Goal: Find specific page/section: Find specific page/section

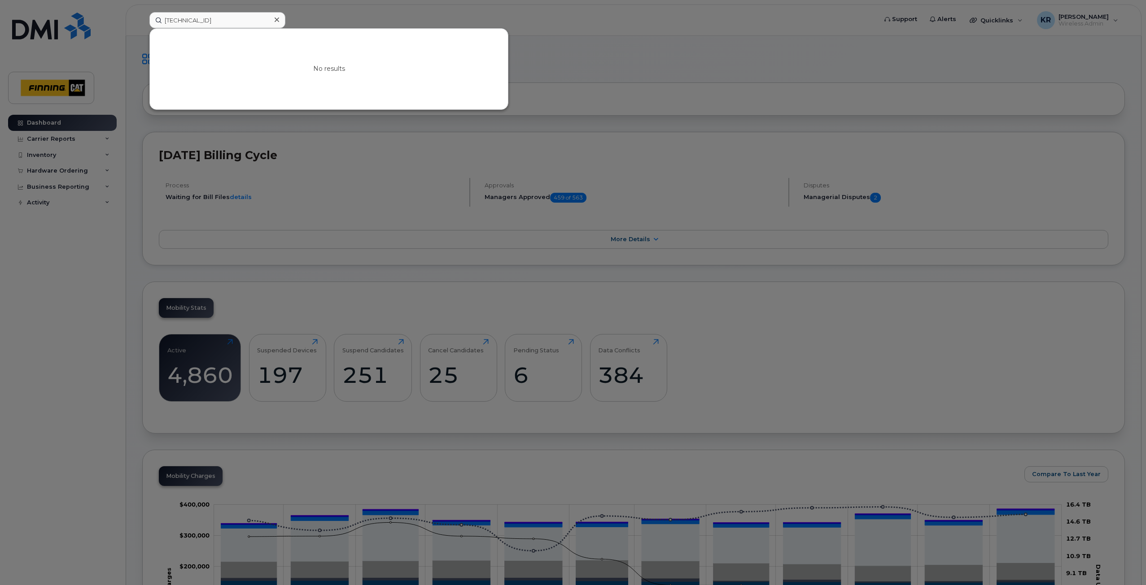
type input "[TECHNICAL_ID]"
click at [253, 17] on input "8912230102347138442" at bounding box center [217, 20] width 136 height 16
drag, startPoint x: 253, startPoint y: 17, endPoint x: 143, endPoint y: 24, distance: 110.1
click at [143, 24] on div "8912230102347138442 No results" at bounding box center [510, 20] width 736 height 16
click at [275, 20] on icon at bounding box center [277, 19] width 4 height 7
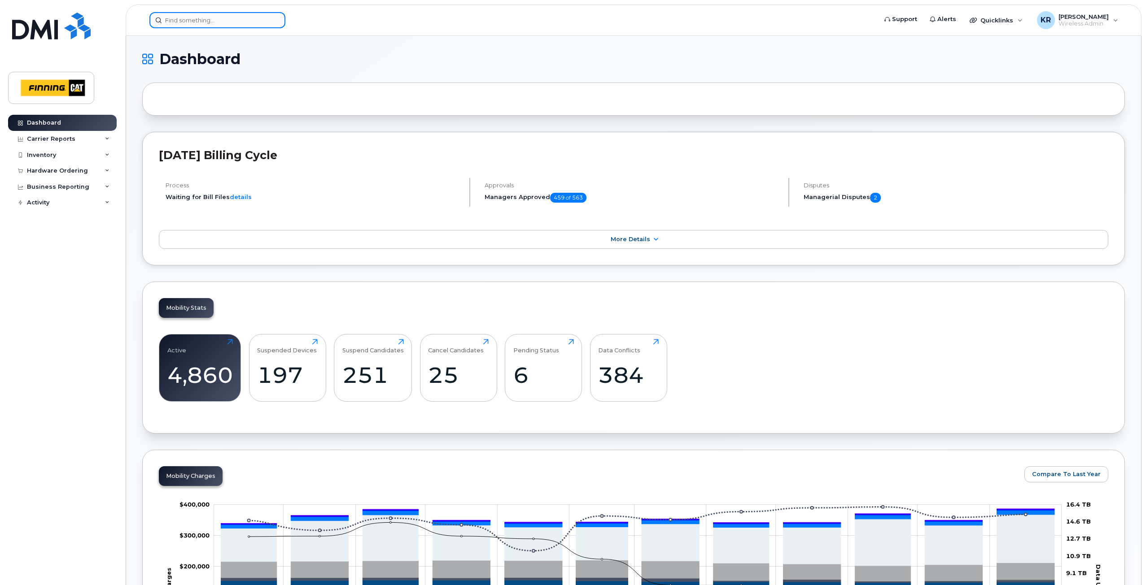
click at [178, 20] on input at bounding box center [217, 20] width 136 height 16
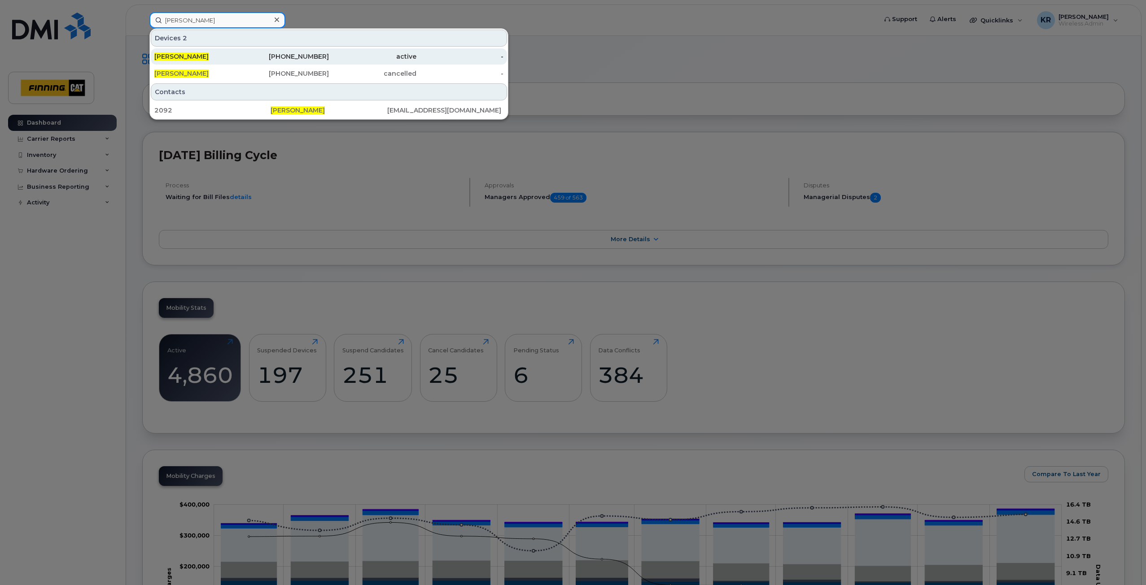
type input "justin o'donnell"
click at [294, 57] on div "226-973-9215" at bounding box center [285, 56] width 87 height 9
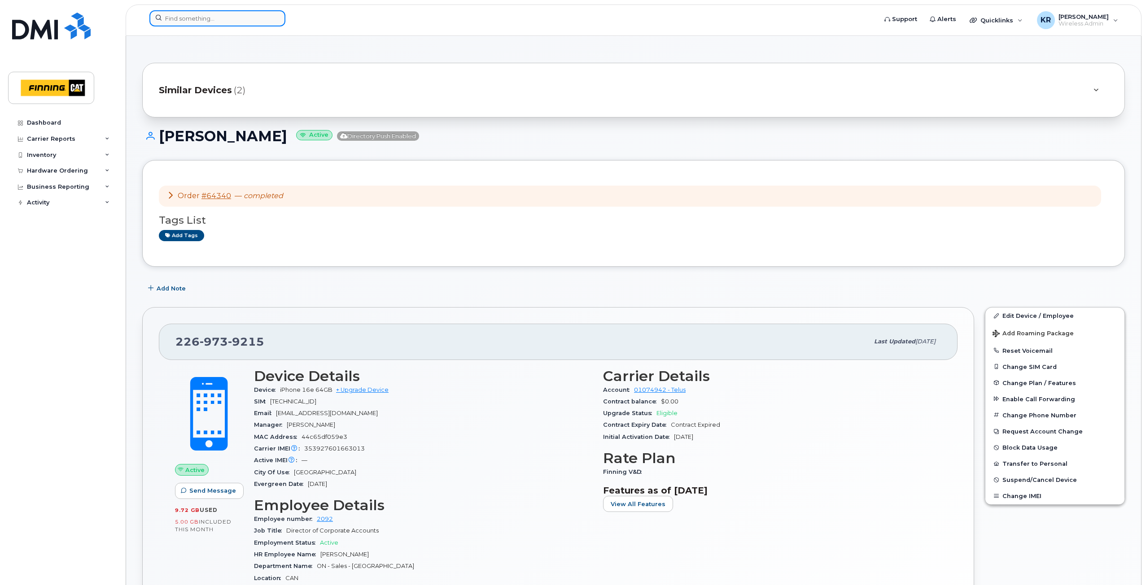
click at [183, 19] on input at bounding box center [217, 18] width 136 height 16
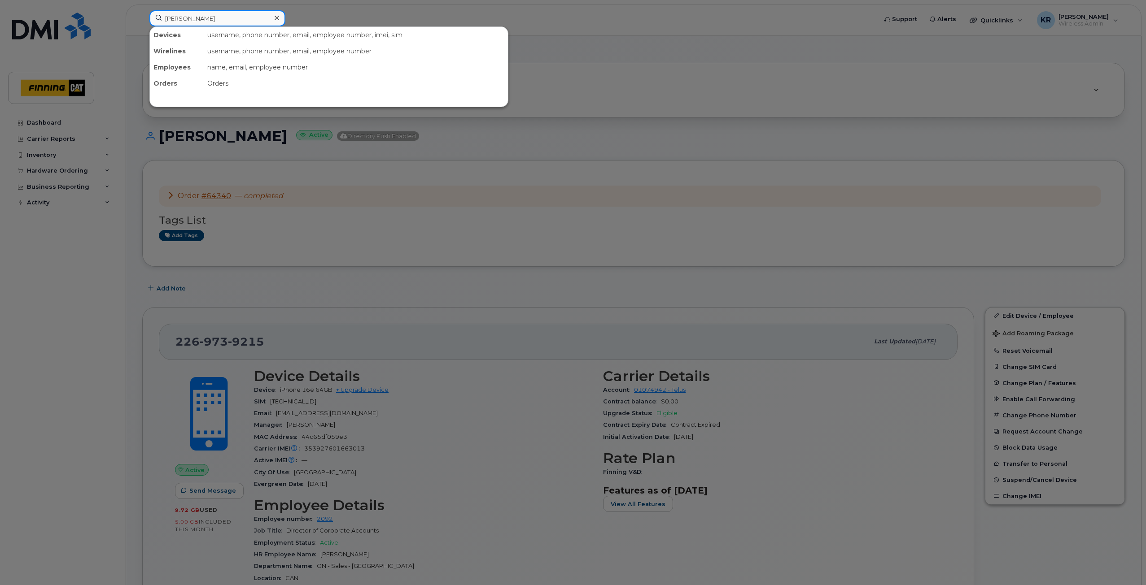
type input "[PERSON_NAME]"
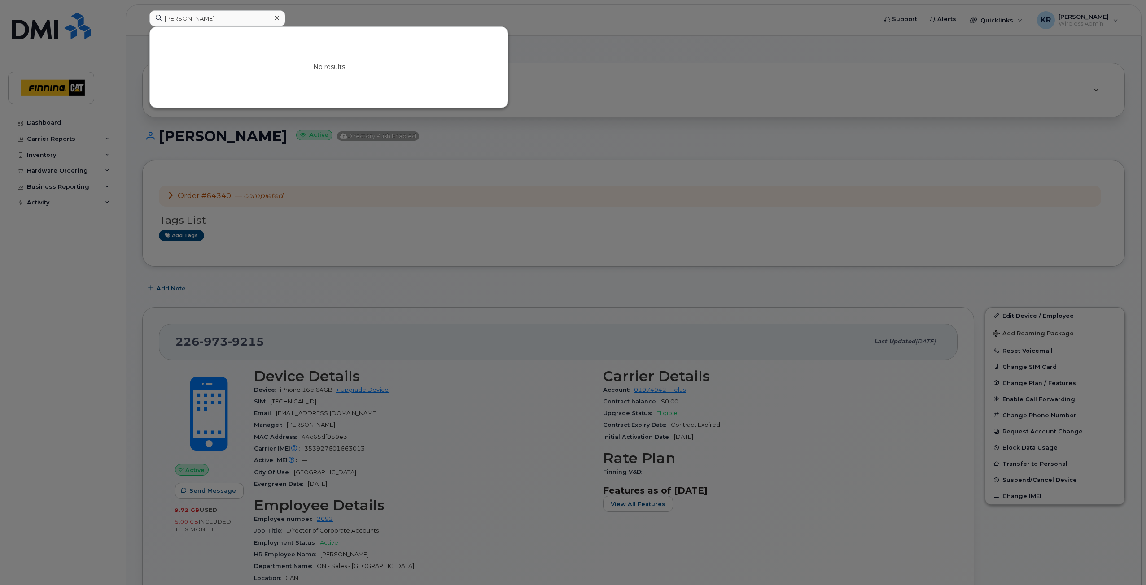
click at [277, 19] on icon at bounding box center [277, 17] width 4 height 7
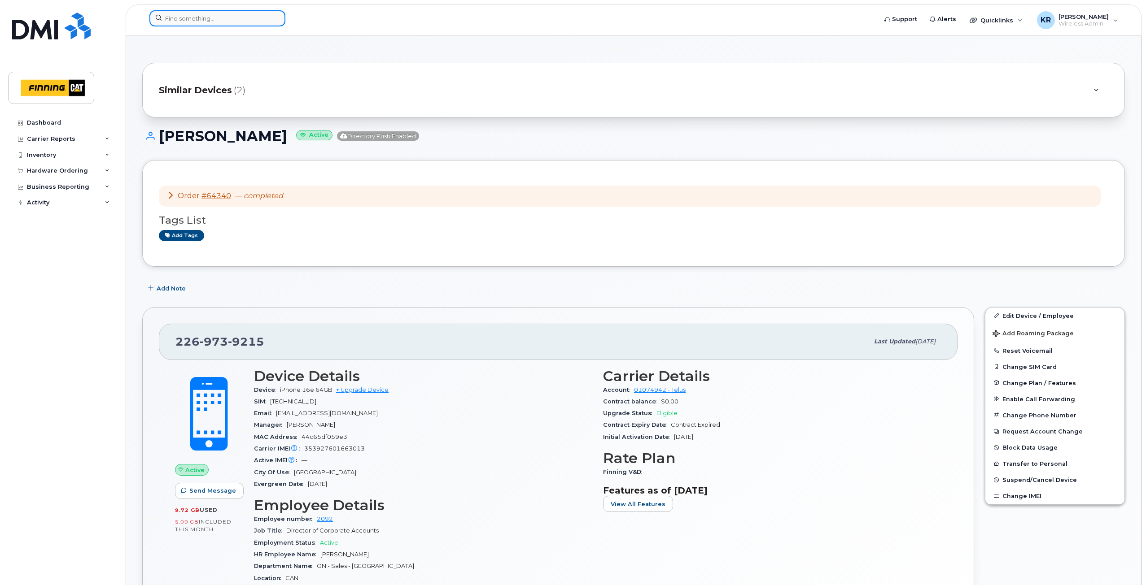
click at [184, 17] on input at bounding box center [217, 18] width 136 height 16
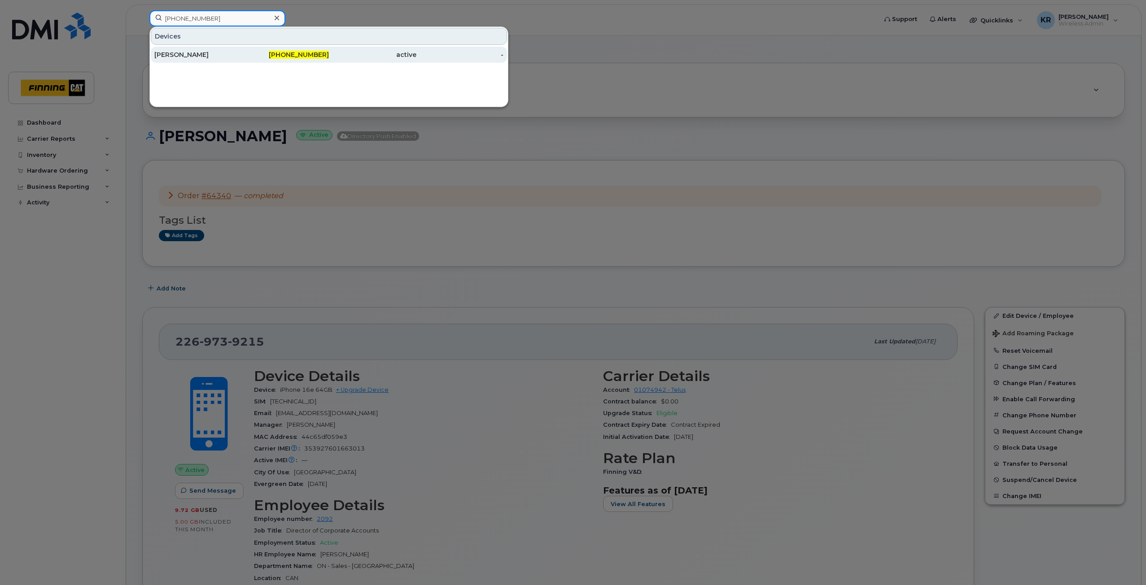
type input "[PHONE_NUMBER]"
click at [274, 56] on div "[PHONE_NUMBER]" at bounding box center [285, 54] width 87 height 9
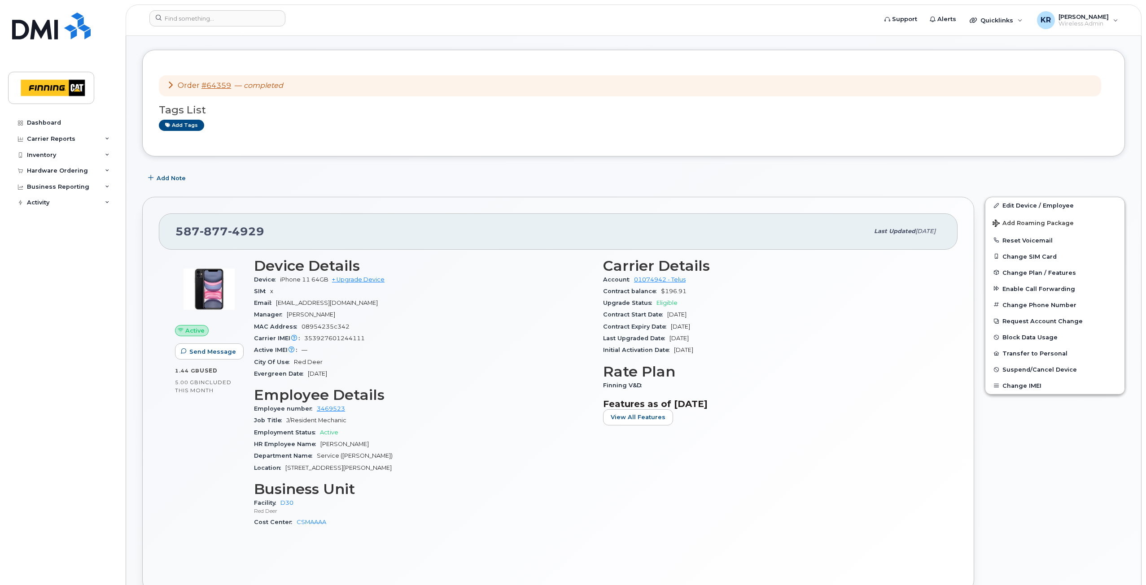
scroll to position [90, 0]
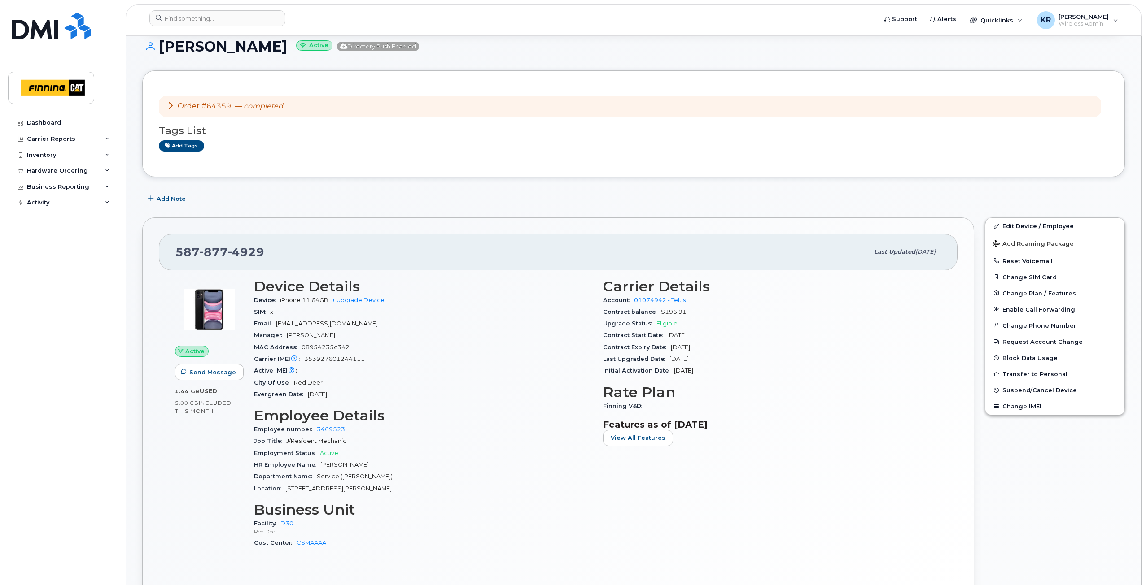
click at [172, 107] on icon at bounding box center [170, 105] width 7 height 7
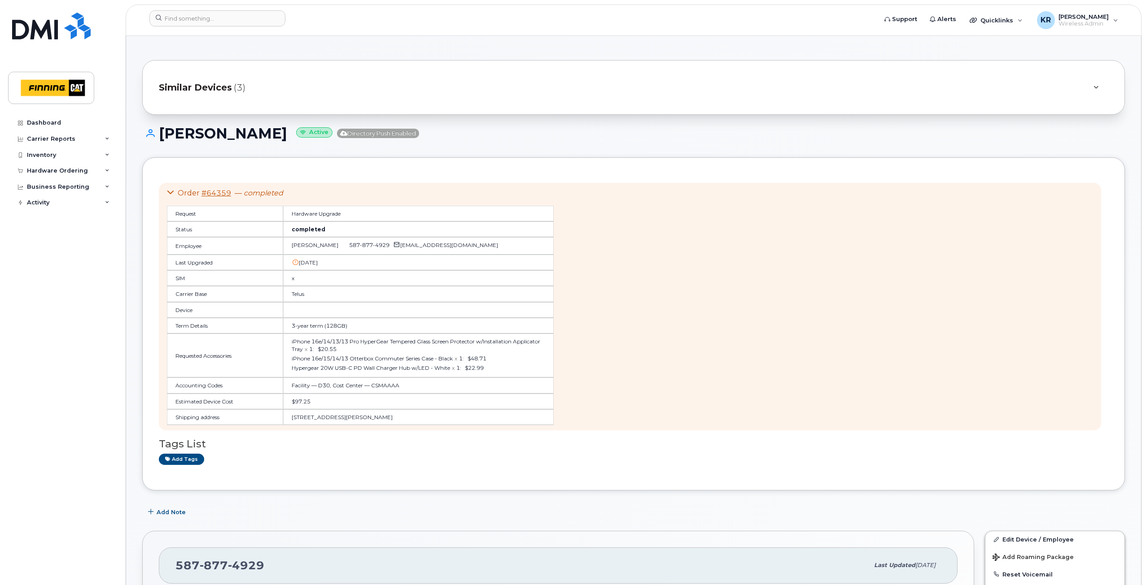
scroll to position [0, 0]
click at [171, 195] on icon at bounding box center [170, 195] width 7 height 7
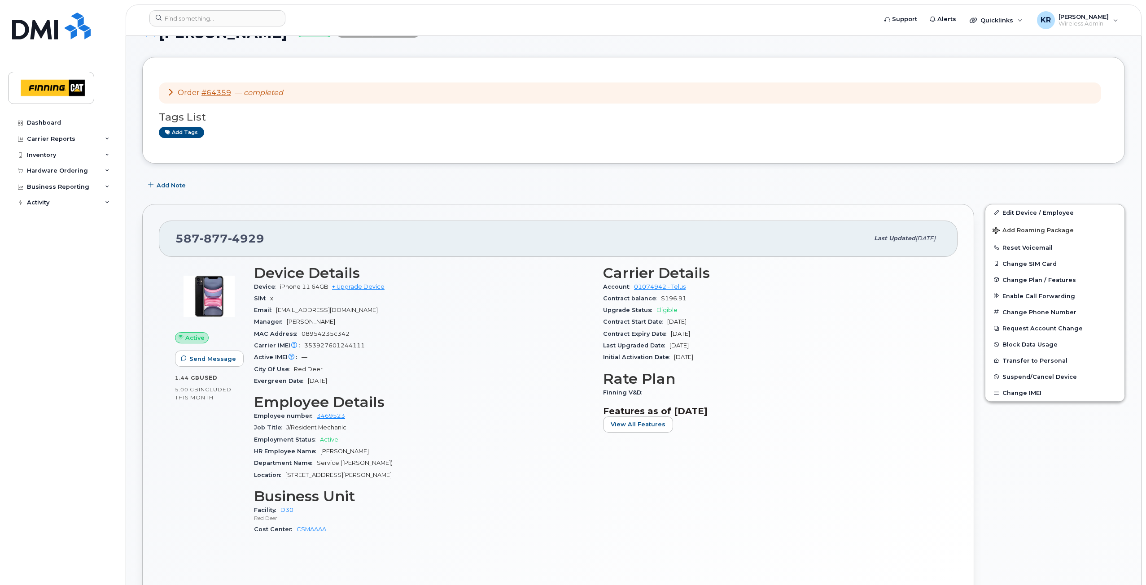
scroll to position [135, 0]
